Goal: Task Accomplishment & Management: Manage account settings

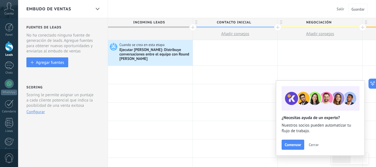
click at [339, 8] on span "Salir" at bounding box center [341, 8] width 8 height 5
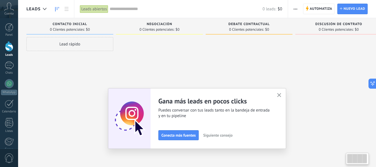
click at [293, 9] on button "button" at bounding box center [296, 9] width 8 height 11
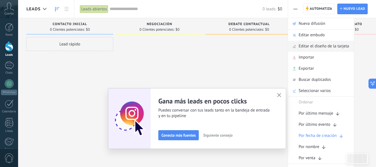
click at [328, 46] on span "Editar el diseño de la tarjeta" at bounding box center [324, 46] width 50 height 11
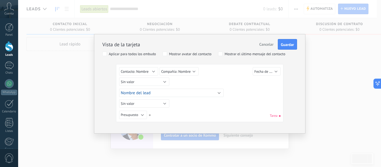
click at [267, 43] on span "Cancelar" at bounding box center [266, 44] width 14 height 5
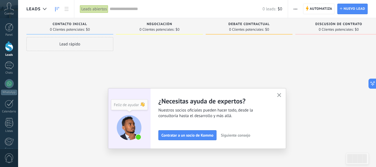
click at [296, 10] on span "button" at bounding box center [296, 9] width 4 height 11
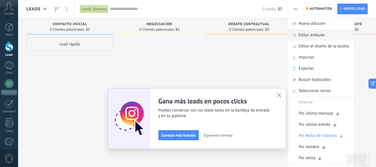
click at [307, 35] on span "Editar embudo" at bounding box center [312, 35] width 26 height 11
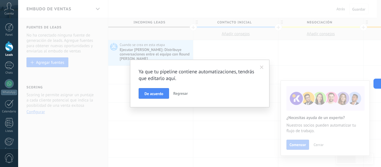
click at [261, 67] on span at bounding box center [262, 67] width 4 height 4
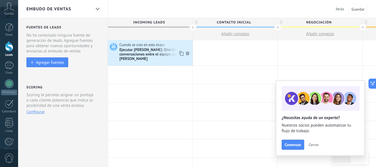
click at [150, 48] on div "Ejecutar [PERSON_NAME]: Distribuye conversaciones entre el equipo con Round [PE…" at bounding box center [156, 55] width 72 height 14
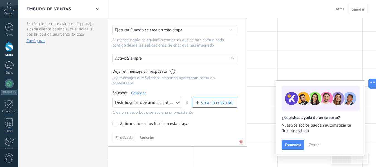
scroll to position [72, 0]
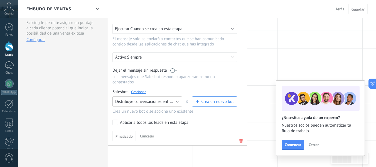
click at [177, 103] on span "Distribuye conversaciones entre el equipo con Round Robin" at bounding box center [168, 101] width 106 height 5
click at [147, 105] on li "Ningún bot seleccionado" at bounding box center [145, 101] width 73 height 9
click at [122, 136] on span "Finalizado" at bounding box center [124, 136] width 17 height 4
click at [119, 122] on label "Aplicar a todos los leads en esta etapa" at bounding box center [174, 123] width 123 height 6
click at [119, 138] on span "Finalizado" at bounding box center [124, 136] width 17 height 4
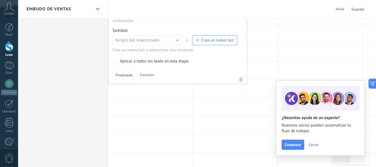
scroll to position [109, 0]
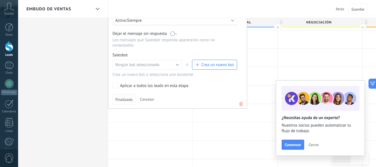
click at [125, 100] on span "Finalizado" at bounding box center [124, 100] width 17 height 4
click at [143, 105] on div "Para todos los leads con: [PERSON_NAME] una condición Ejecutar: Cuando se crea …" at bounding box center [177, 33] width 139 height 151
click at [147, 100] on span "Cancelar" at bounding box center [147, 99] width 14 height 5
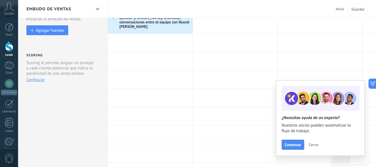
scroll to position [0, 0]
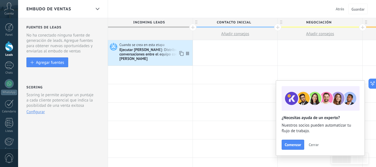
click at [154, 54] on div "Ejecutar [PERSON_NAME]: Distribuye conversaciones entre el equipo con Round [PE…" at bounding box center [156, 55] width 72 height 14
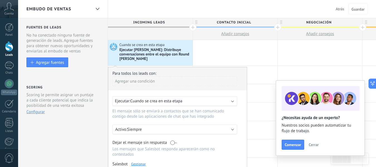
click at [166, 48] on div "Ejecutar [PERSON_NAME]: Distribuye conversaciones entre el equipo con Round [PE…" at bounding box center [156, 55] width 72 height 14
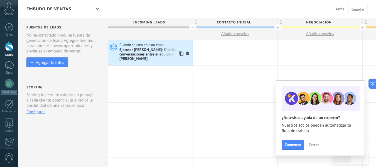
click at [187, 53] on icon at bounding box center [187, 54] width 3 height 4
click at [182, 53] on icon at bounding box center [181, 53] width 6 height 7
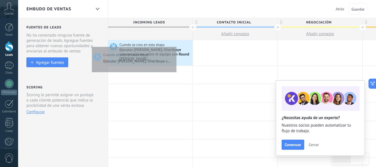
click at [175, 45] on div "Cuando se crea en esta etapa" at bounding box center [156, 44] width 72 height 5
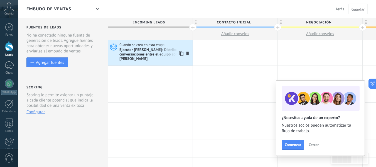
click at [168, 53] on div "Ejecutar [PERSON_NAME]: Distribuye conversaciones entre el equipo con Round [PE…" at bounding box center [156, 55] width 72 height 14
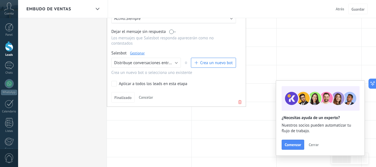
scroll to position [111, 0]
click at [174, 61] on span "Distribuye conversaciones entre el equipo con Round Robin" at bounding box center [167, 62] width 106 height 5
click at [142, 61] on span "Ningún bot seleccionado" at bounding box center [143, 62] width 71 height 5
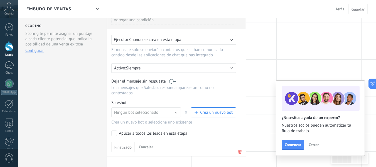
scroll to position [42, 0]
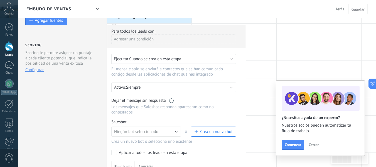
click at [212, 89] on p "Siempre" at bounding box center [175, 87] width 98 height 5
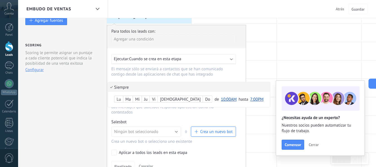
click at [222, 72] on div at bounding box center [176, 100] width 139 height 150
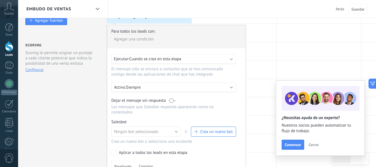
click at [197, 72] on p "El mensaje sólo se enviará a contactos que se han comunicado contigo desde las …" at bounding box center [170, 71] width 119 height 11
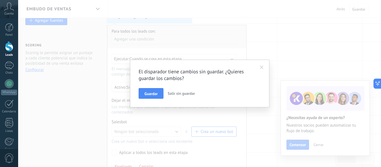
click at [138, 102] on div "El disparador tiene cambios sin guardar. ¿Quieres guardar los cambios? Guardar …" at bounding box center [199, 84] width 139 height 48
click at [149, 91] on button "Guardar" at bounding box center [150, 93] width 25 height 11
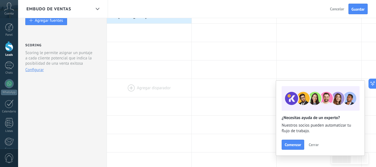
scroll to position [0, 0]
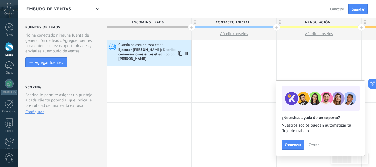
click at [155, 42] on div "Cuando se crea en esta etapa Ejecutar [PERSON_NAME]: Distribuye conversaciones …" at bounding box center [149, 52] width 85 height 25
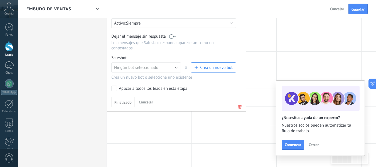
scroll to position [106, 0]
click at [177, 69] on button "Ningún bot seleccionado" at bounding box center [146, 67] width 70 height 10
click at [148, 78] on span "Distribuye conversaciones entre el equipo con Round Robin" at bounding box center [143, 76] width 71 height 5
click at [121, 99] on button "Finalizado" at bounding box center [122, 101] width 23 height 11
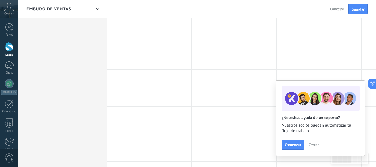
click at [121, 99] on div at bounding box center [149, 97] width 85 height 18
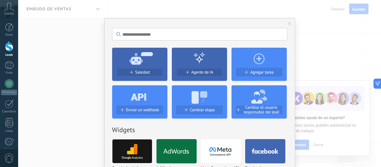
click at [61, 74] on div "No hay resultados Salesbot Agente de IA Agregar tarea Enviar un webhook Cambiar…" at bounding box center [199, 83] width 362 height 167
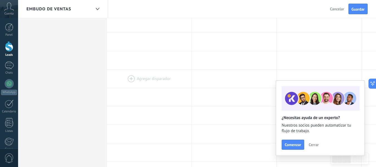
click at [112, 88] on div at bounding box center [149, 79] width 85 height 18
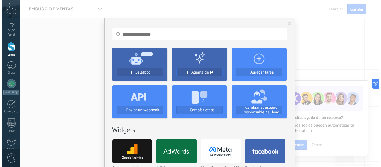
scroll to position [103, 0]
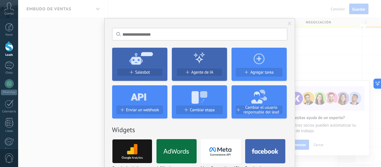
click at [89, 68] on div "No hay resultados Salesbot Agente de IA Agregar tarea Enviar un webhook Cambiar…" at bounding box center [199, 83] width 362 height 167
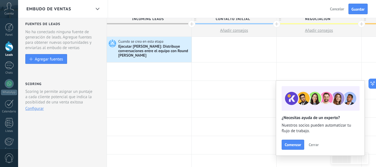
scroll to position [3, 0]
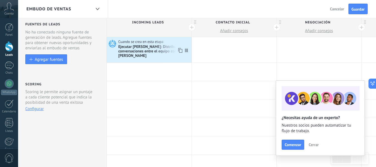
click at [139, 46] on div "Ejecutar [PERSON_NAME]: Distribuye conversaciones entre el equipo con Round [PE…" at bounding box center [154, 52] width 72 height 14
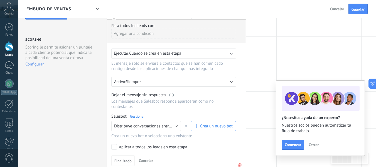
scroll to position [48, 0]
click at [143, 112] on div "Para todos los leads con: [PERSON_NAME] una condición Ejecutar: Cuando se crea …" at bounding box center [176, 94] width 139 height 151
click at [139, 116] on link "Gestionar" at bounding box center [137, 115] width 15 height 5
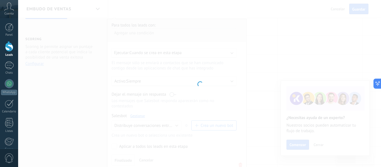
type input "**********"
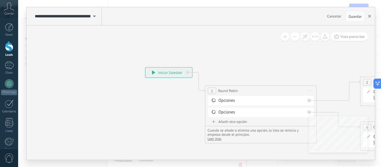
click at [368, 17] on icon "button" at bounding box center [369, 16] width 3 height 3
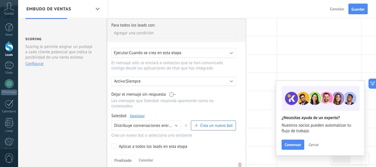
scroll to position [0, 0]
click at [276, 36] on div at bounding box center [235, 45] width 85 height 18
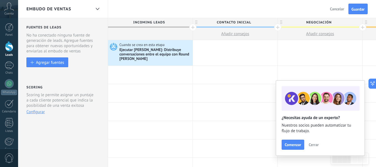
click at [234, 18] on span "Contacto inicial" at bounding box center [234, 22] width 82 height 9
click at [248, 21] on input "**********" at bounding box center [234, 22] width 74 height 8
drag, startPoint x: 253, startPoint y: 21, endPoint x: 201, endPoint y: 28, distance: 52.8
click at [201, 28] on div "**********" at bounding box center [235, 29] width 85 height 22
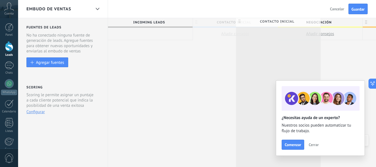
drag, startPoint x: 219, startPoint y: 23, endPoint x: 264, endPoint y: 22, distance: 44.9
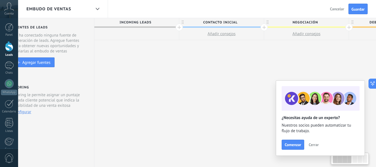
scroll to position [0, 15]
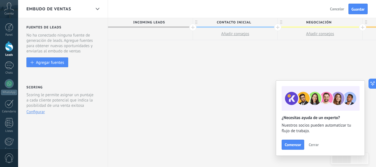
click at [335, 6] on button "Cancelar" at bounding box center [337, 9] width 19 height 8
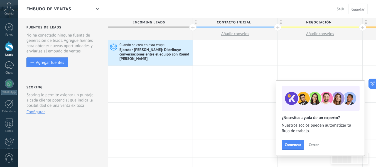
click at [246, 20] on span "Contacto inicial" at bounding box center [234, 22] width 82 height 9
type input "**********"
click at [315, 18] on span "Negociación" at bounding box center [319, 22] width 82 height 9
type input "**********"
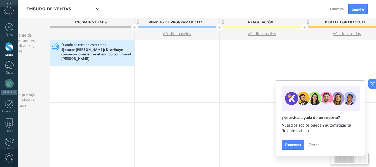
scroll to position [0, 59]
click at [247, 21] on span "Negociación" at bounding box center [260, 22] width 82 height 9
click at [247, 21] on input "**********" at bounding box center [260, 22] width 74 height 8
type input "**********"
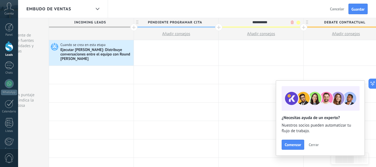
click at [298, 21] on span at bounding box center [299, 23] width 4 height 4
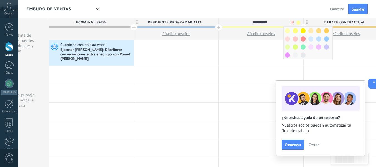
click at [304, 40] on span at bounding box center [303, 38] width 5 height 5
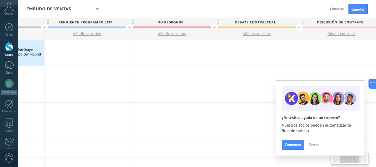
scroll to position [0, 155]
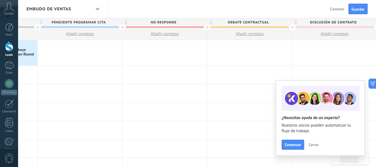
click at [242, 22] on span "Debate contractual" at bounding box center [249, 22] width 82 height 9
type input "**********"
click at [288, 21] on span at bounding box center [287, 23] width 4 height 4
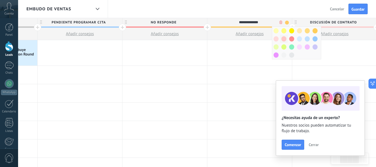
click at [284, 40] on span at bounding box center [284, 38] width 5 height 5
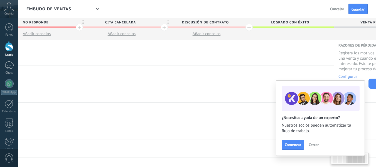
scroll to position [0, 284]
click at [199, 21] on span "Discusión de contrato" at bounding box center [205, 22] width 82 height 9
type input "**********"
click at [245, 22] on span at bounding box center [244, 23] width 4 height 4
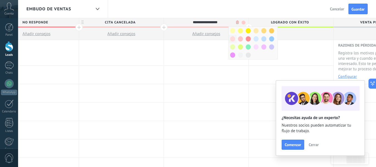
click at [231, 39] on span at bounding box center [232, 38] width 5 height 5
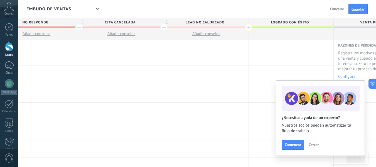
scroll to position [0, 327]
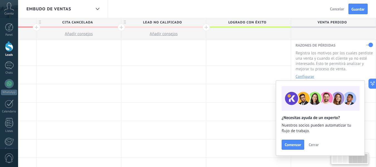
click at [241, 20] on span "Logrado con éxito" at bounding box center [247, 22] width 82 height 9
click at [241, 20] on input "**********" at bounding box center [248, 22] width 74 height 8
click at [254, 21] on input "**********" at bounding box center [248, 22] width 74 height 8
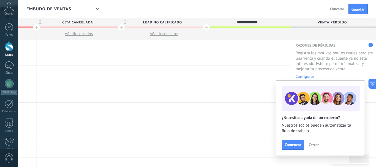
click at [254, 21] on input "**********" at bounding box center [248, 22] width 74 height 8
click at [284, 22] on input "**********" at bounding box center [248, 22] width 74 height 8
type input "**********"
click at [253, 34] on div at bounding box center [248, 34] width 85 height 12
click at [205, 29] on div at bounding box center [206, 27] width 7 height 7
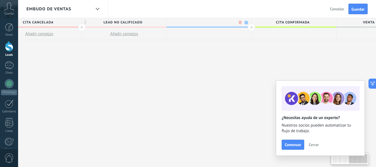
scroll to position [0, 368]
click at [291, 22] on span "CITA CONFIRMADA" at bounding box center [291, 22] width 82 height 9
drag, startPoint x: 306, startPoint y: 22, endPoint x: 259, endPoint y: 23, distance: 46.8
click at [259, 23] on input "**********" at bounding box center [291, 22] width 74 height 8
type input "*"
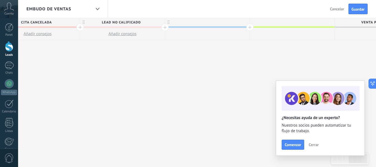
click at [188, 20] on div at bounding box center [207, 22] width 85 height 8
type input "**********"
click at [250, 26] on div at bounding box center [250, 27] width 7 height 7
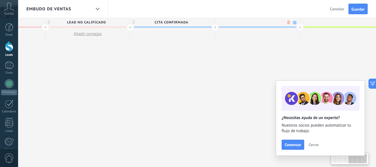
scroll to position [0, 409]
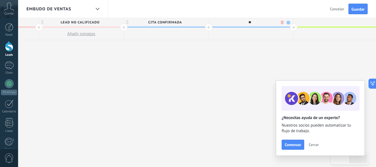
type input "**"
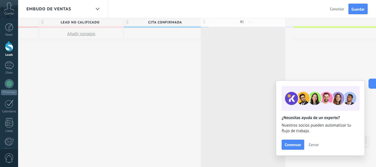
scroll to position [0, 410]
drag, startPoint x: 253, startPoint y: 22, endPoint x: 245, endPoint y: 21, distance: 8.4
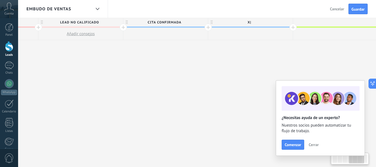
click at [252, 23] on span "x|" at bounding box center [249, 22] width 82 height 9
click at [252, 23] on input "**" at bounding box center [250, 22] width 74 height 8
type input "**********"
click at [289, 24] on span at bounding box center [288, 23] width 4 height 4
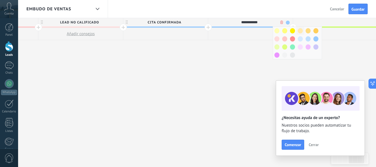
click at [302, 29] on span at bounding box center [300, 30] width 5 height 5
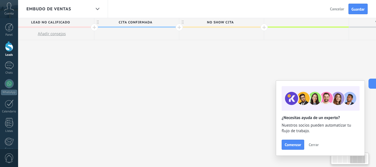
scroll to position [0, 439]
click at [282, 20] on div at bounding box center [306, 22] width 85 height 8
click at [331, 22] on input "**********" at bounding box center [305, 22] width 74 height 8
type input "**********"
click at [340, 32] on div at bounding box center [306, 34] width 85 height 12
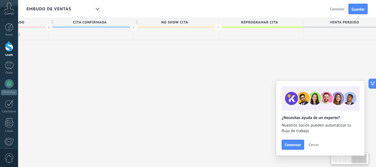
scroll to position [0, 485]
click at [216, 24] on div at bounding box center [217, 27] width 7 height 7
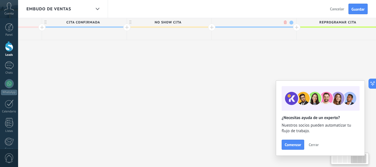
scroll to position [0, 490]
drag, startPoint x: 286, startPoint y: 22, endPoint x: 322, endPoint y: 23, distance: 36.2
click at [322, 23] on span "REPROGRAMAR CITA" at bounding box center [339, 22] width 82 height 9
click at [319, 22] on input "**********" at bounding box center [339, 22] width 74 height 8
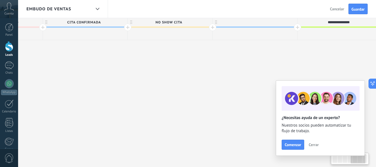
click at [319, 22] on input "**********" at bounding box center [339, 22] width 74 height 8
click at [250, 23] on div at bounding box center [255, 22] width 85 height 8
type input "**********"
click at [293, 21] on span at bounding box center [293, 23] width 4 height 4
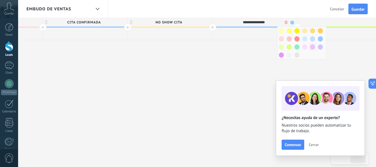
click at [314, 49] on span at bounding box center [312, 46] width 5 height 5
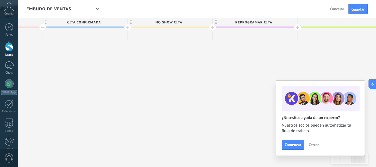
click at [298, 29] on div at bounding box center [297, 27] width 7 height 7
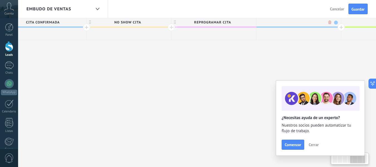
scroll to position [0, 531]
type input "**********"
click at [340, 26] on div at bounding box center [341, 27] width 7 height 7
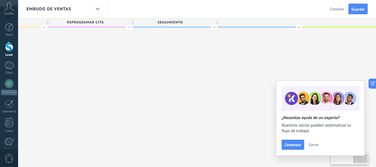
scroll to position [0, 659]
click at [259, 21] on div at bounding box center [256, 22] width 85 height 8
type input "*****"
click at [293, 22] on span at bounding box center [294, 23] width 4 height 4
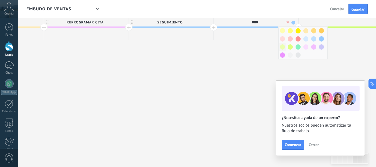
click at [282, 47] on span at bounding box center [282, 46] width 5 height 5
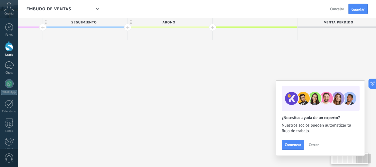
scroll to position [0, 746]
click at [260, 23] on div at bounding box center [254, 22] width 85 height 8
click at [249, 22] on input "text" at bounding box center [253, 22] width 74 height 8
type input "**********"
click at [212, 25] on div "**********" at bounding box center [253, 22] width 82 height 8
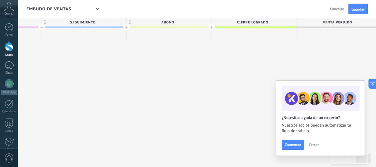
click at [211, 27] on div at bounding box center [211, 27] width 7 height 7
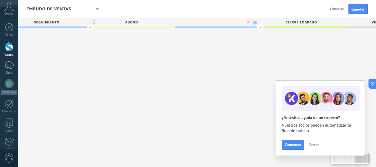
scroll to position [0, 787]
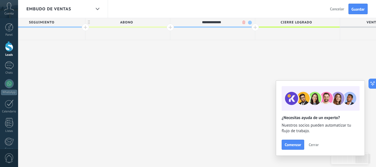
type input "**********"
click at [252, 22] on span at bounding box center [250, 23] width 4 height 4
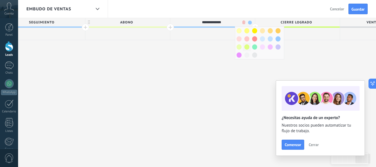
click at [247, 46] on span at bounding box center [247, 46] width 5 height 5
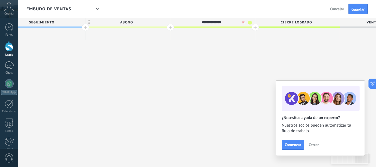
click at [276, 23] on span "CIERRE LOGRADO" at bounding box center [296, 22] width 82 height 9
click at [255, 27] on div at bounding box center [255, 27] width 7 height 7
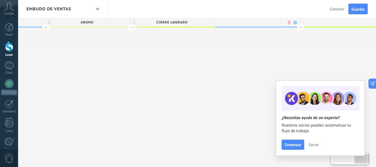
scroll to position [0, 829]
type input "**********"
click at [293, 22] on span at bounding box center [294, 23] width 4 height 4
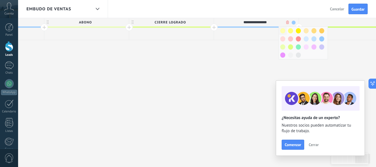
click at [284, 31] on span at bounding box center [283, 30] width 5 height 5
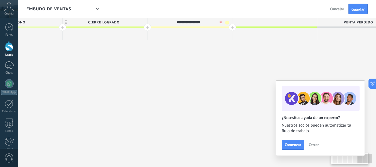
scroll to position [0, 921]
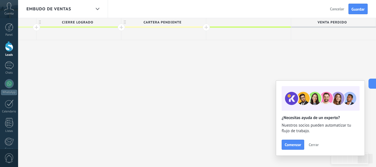
click at [231, 23] on div at bounding box center [248, 22] width 85 height 8
type input "**********"
click at [205, 28] on div at bounding box center [206, 27] width 7 height 7
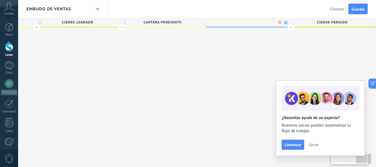
scroll to position [0, 963]
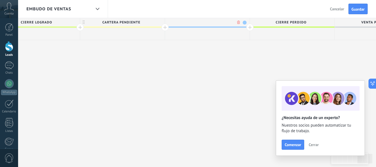
click at [244, 22] on span at bounding box center [245, 23] width 4 height 4
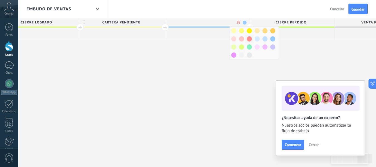
click at [250, 39] on span at bounding box center [249, 38] width 5 height 5
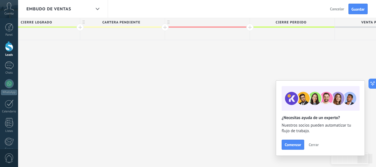
click at [189, 22] on div at bounding box center [207, 22] width 85 height 8
type input "**********"
click at [287, 21] on span "CIERRE PERDIDO" at bounding box center [291, 22] width 82 height 9
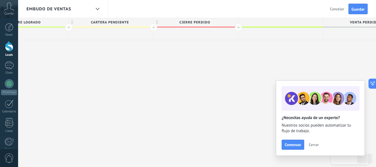
click at [242, 27] on div at bounding box center [238, 27] width 7 height 7
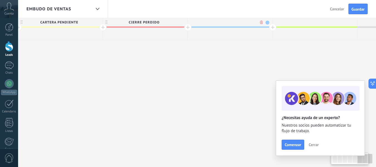
scroll to position [0, 1026]
click at [269, 22] on div at bounding box center [228, 22] width 82 height 8
click at [241, 23] on div at bounding box center [229, 22] width 85 height 8
click at [241, 23] on input "text" at bounding box center [228, 22] width 74 height 8
type input "**********"
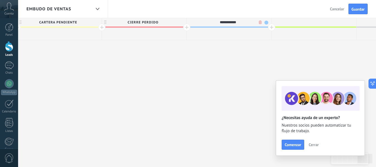
click at [267, 21] on span at bounding box center [267, 23] width 4 height 4
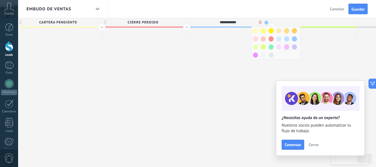
click at [287, 47] on span at bounding box center [286, 46] width 5 height 5
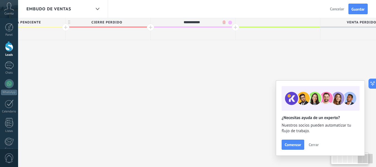
scroll to position [0, 1063]
click at [295, 145] on span "Comenzar" at bounding box center [293, 145] width 16 height 4
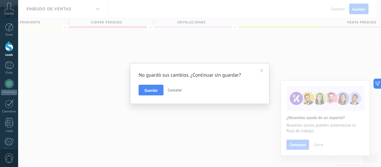
click at [263, 70] on span at bounding box center [262, 71] width 4 height 4
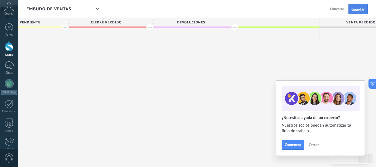
click at [357, 7] on span "Guardar" at bounding box center [358, 9] width 13 height 4
